Goal: Task Accomplishment & Management: Manage account settings

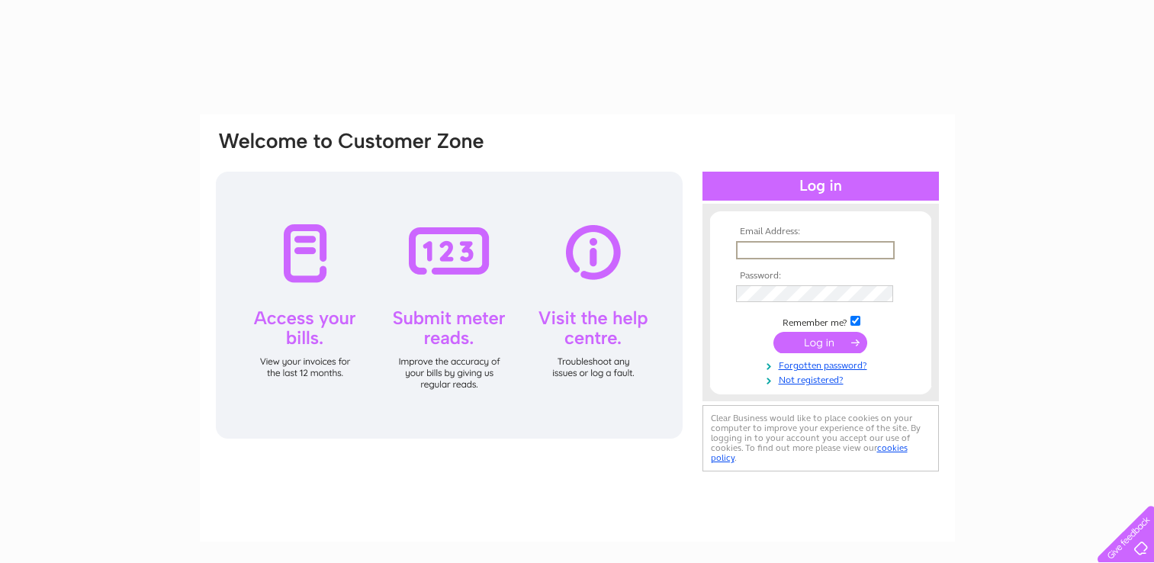
click at [853, 246] on input "text" at bounding box center [815, 250] width 159 height 18
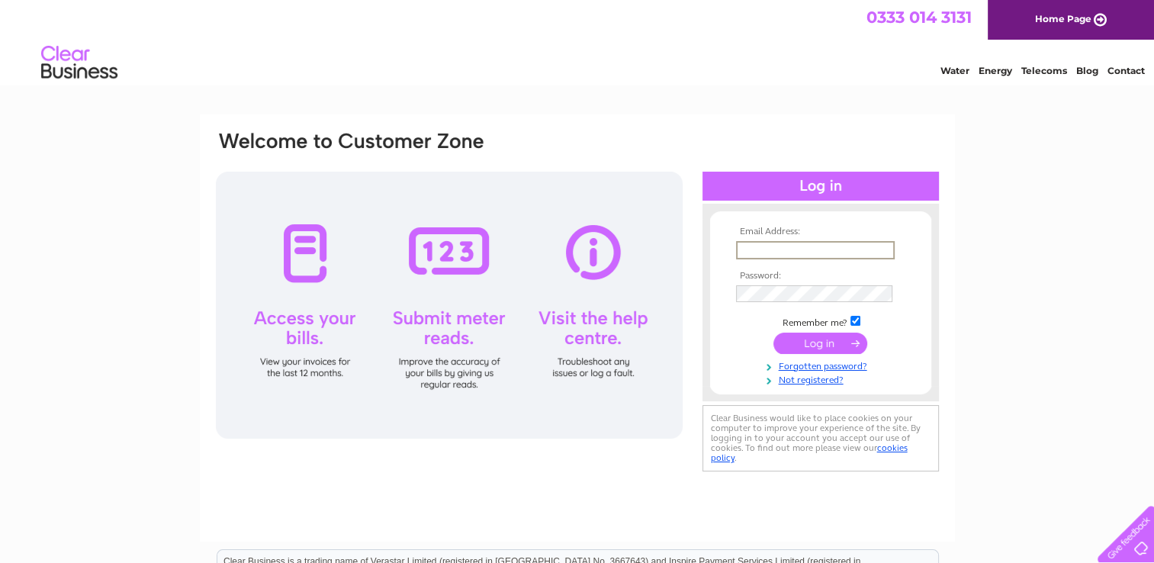
type input "lodge@grimersta.com"
click at [773, 332] on input "submit" at bounding box center [820, 342] width 94 height 21
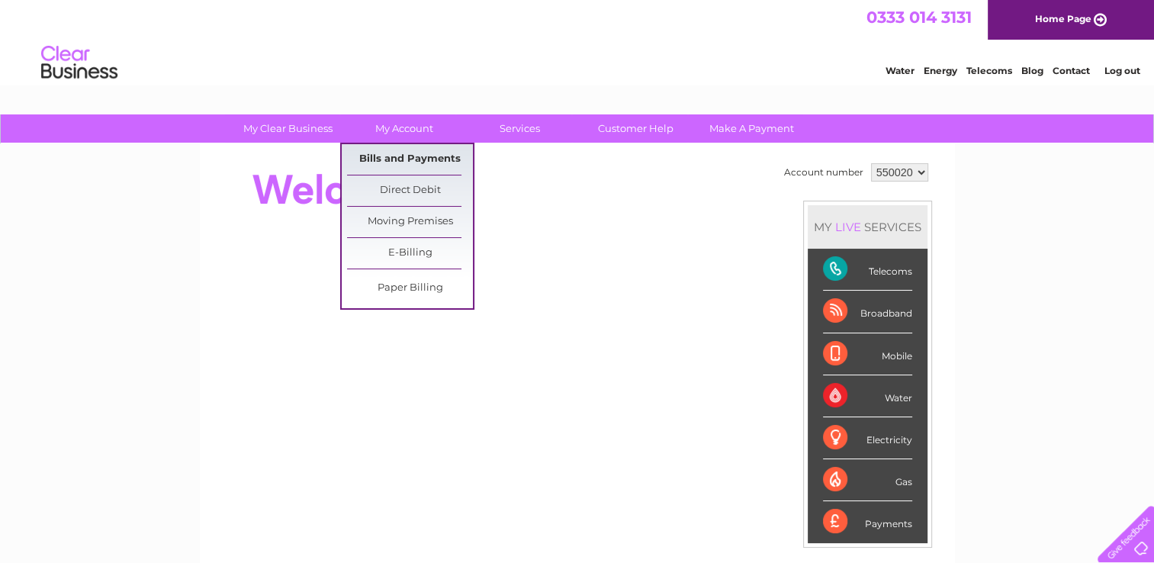
click at [428, 163] on link "Bills and Payments" at bounding box center [410, 159] width 126 height 31
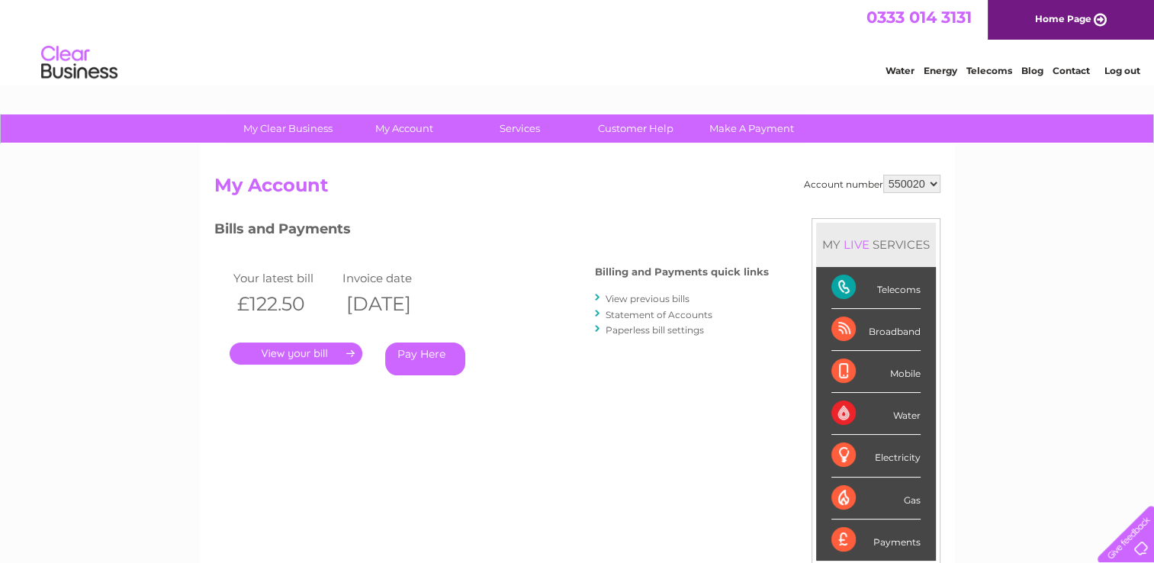
click at [348, 352] on link "." at bounding box center [296, 353] width 133 height 22
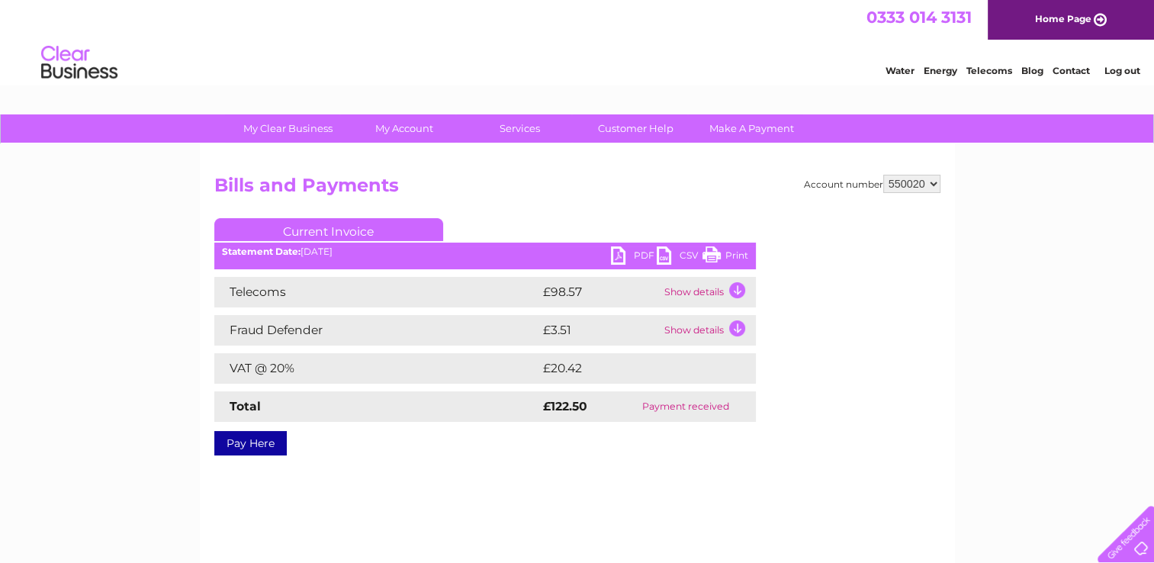
click at [625, 252] on link "PDF" at bounding box center [634, 257] width 46 height 22
